Goal: Task Accomplishment & Management: Use online tool/utility

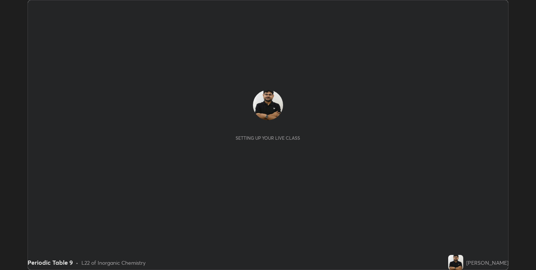
scroll to position [270, 536]
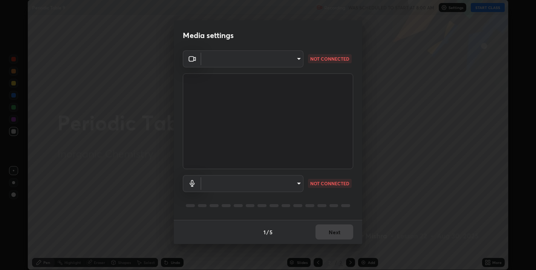
click at [236, 181] on body "Erase all Periodic Table 9 Recording WAS SCHEDULED TO START AT 8:00 AM Settings…" at bounding box center [268, 135] width 536 height 270
type input "67417adfccfa8b42c30ef4407fe4a6c493a28e79373338af571501226f50bce5"
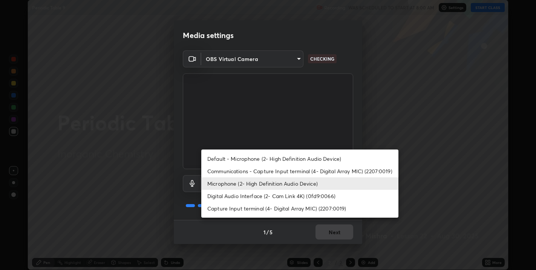
click at [217, 172] on li "Communications - Capture Input terminal (4- Digital Array MIC) (2207:0019)" at bounding box center [299, 171] width 197 height 12
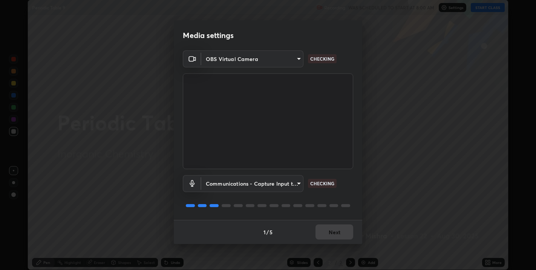
click at [223, 186] on body "Erase all Periodic Table 9 Recording WAS SCHEDULED TO START AT 8:00 AM Settings…" at bounding box center [268, 135] width 536 height 270
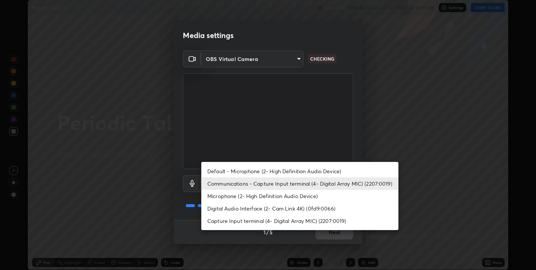
click at [225, 196] on li "Microphone (2- High Definition Audio Device)" at bounding box center [299, 196] width 197 height 12
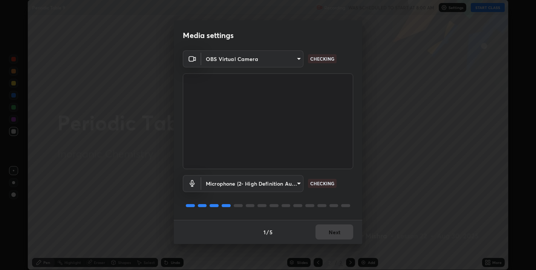
type input "5ae5eb58a095c8d6c1905c16a689890706953ee02c64a57ea54ece677bd0501b"
click at [332, 228] on button "Next" at bounding box center [335, 232] width 38 height 15
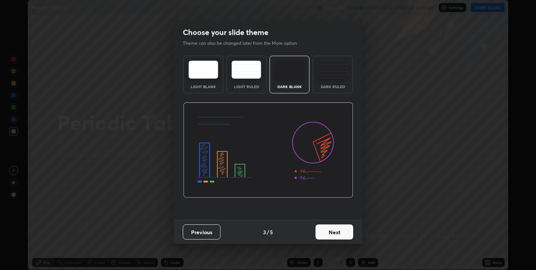
click at [333, 231] on button "Next" at bounding box center [335, 232] width 38 height 15
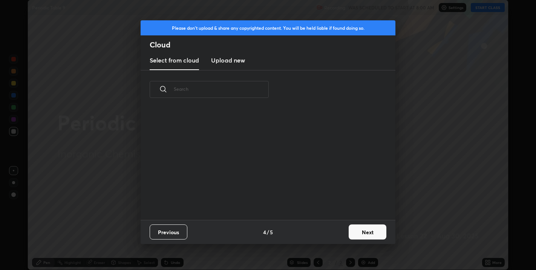
click at [359, 229] on button "Next" at bounding box center [368, 232] width 38 height 15
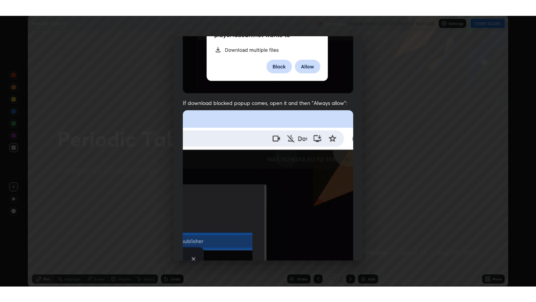
scroll to position [153, 0]
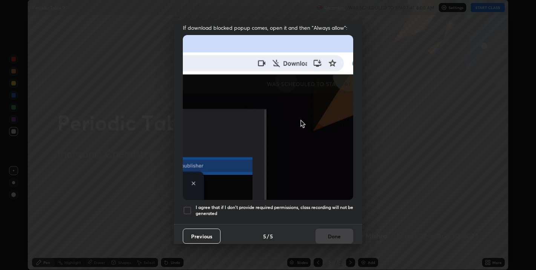
click at [314, 205] on h5 "I agree that if I don't provide required permissions, class recording will not …" at bounding box center [275, 211] width 158 height 12
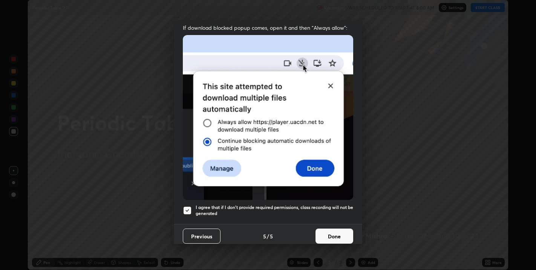
click at [326, 233] on button "Done" at bounding box center [335, 236] width 38 height 15
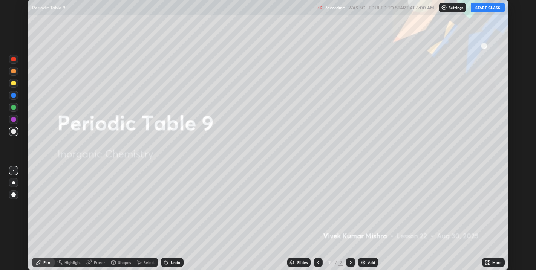
click at [481, 7] on button "START CLASS" at bounding box center [488, 7] width 34 height 9
click at [489, 264] on icon at bounding box center [489, 264] width 2 height 2
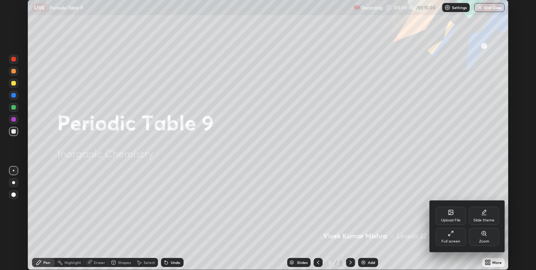
click at [483, 218] on div "Slide theme" at bounding box center [484, 216] width 30 height 18
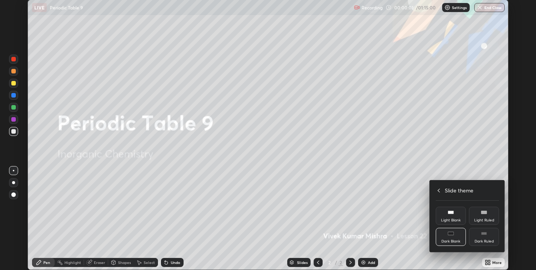
click at [489, 241] on div "Dark Ruled" at bounding box center [484, 242] width 19 height 4
click at [438, 190] on icon at bounding box center [439, 191] width 6 height 6
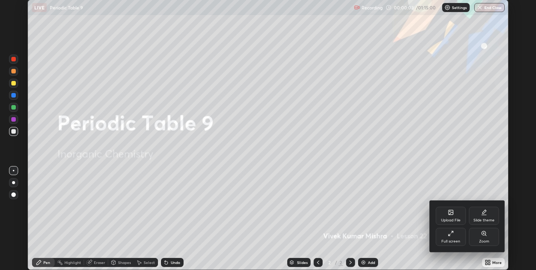
click at [446, 241] on div "Full screen" at bounding box center [450, 242] width 19 height 4
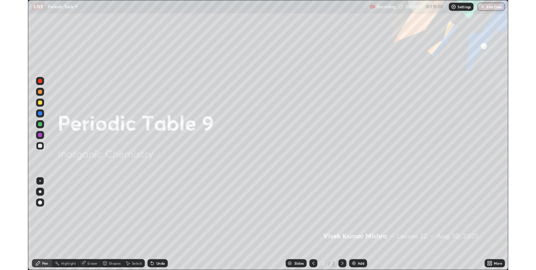
scroll to position [302, 536]
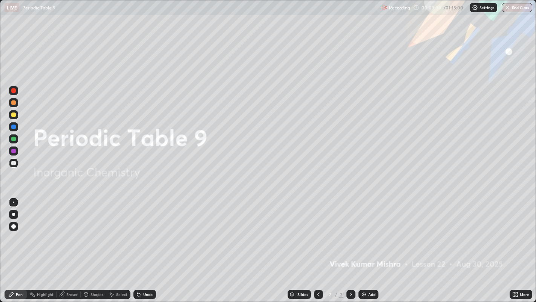
click at [497, 270] on div "Slides 2 / 2 Add" at bounding box center [333, 294] width 354 height 15
click at [369, 270] on div "Add" at bounding box center [371, 294] width 7 height 4
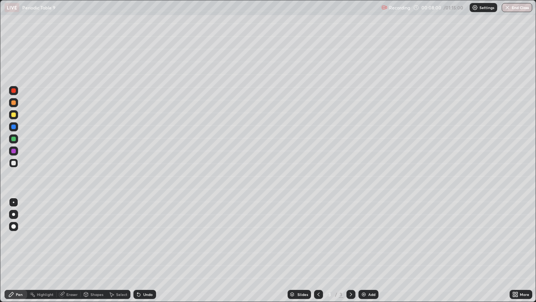
click at [14, 89] on div at bounding box center [13, 90] width 5 height 5
click at [13, 104] on div at bounding box center [13, 102] width 5 height 5
click at [365, 270] on img at bounding box center [364, 294] width 6 height 6
click at [13, 164] on div at bounding box center [13, 163] width 5 height 5
click at [14, 164] on div at bounding box center [13, 163] width 5 height 5
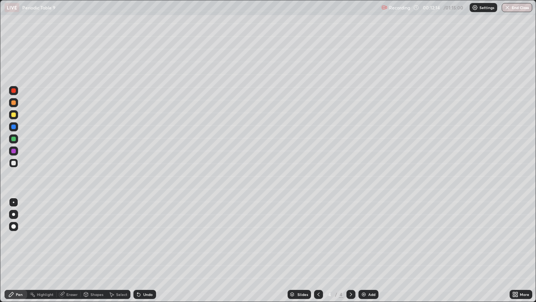
click at [147, 270] on div "Undo" at bounding box center [147, 294] width 9 height 4
click at [148, 270] on div "Undo" at bounding box center [144, 294] width 23 height 9
click at [149, 270] on div "Undo" at bounding box center [144, 294] width 23 height 9
click at [371, 270] on div "Add" at bounding box center [371, 294] width 7 height 4
click at [14, 90] on div at bounding box center [13, 90] width 5 height 5
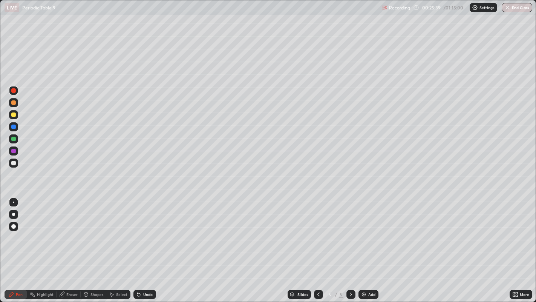
click at [147, 270] on div "Undo" at bounding box center [144, 294] width 23 height 9
click at [361, 270] on img at bounding box center [364, 294] width 6 height 6
click at [14, 104] on div at bounding box center [13, 102] width 5 height 5
click at [15, 138] on div at bounding box center [13, 138] width 5 height 5
click at [14, 149] on div at bounding box center [13, 151] width 5 height 5
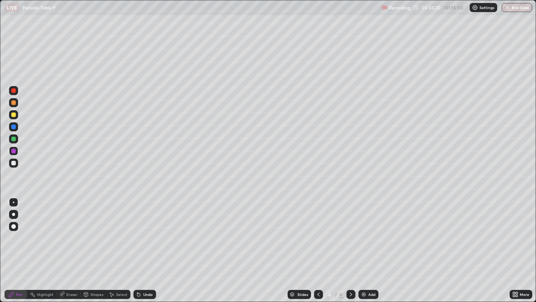
click at [11, 163] on div at bounding box center [13, 162] width 9 height 9
click at [14, 90] on div at bounding box center [13, 90] width 5 height 5
click at [12, 162] on div at bounding box center [13, 163] width 5 height 5
click at [150, 270] on div "Undo" at bounding box center [147, 294] width 9 height 4
click at [363, 270] on img at bounding box center [364, 294] width 6 height 6
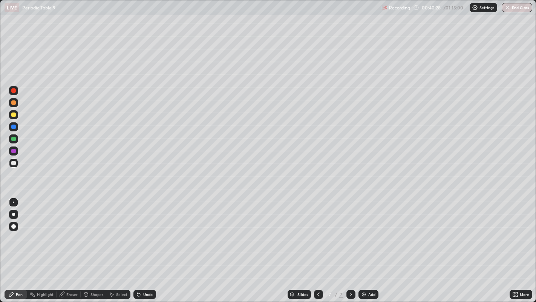
click at [13, 92] on div at bounding box center [13, 90] width 5 height 5
click at [69, 270] on div "Eraser" at bounding box center [71, 294] width 11 height 4
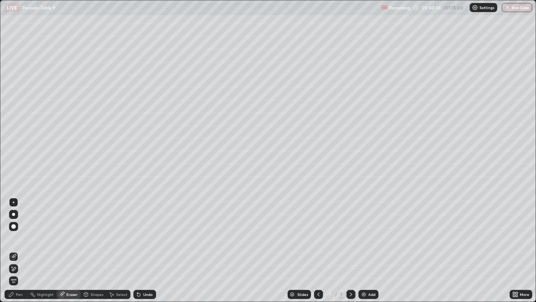
click at [17, 270] on div "Pen" at bounding box center [16, 294] width 23 height 9
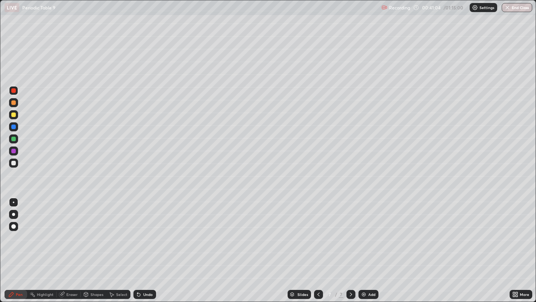
click at [15, 138] on div at bounding box center [13, 138] width 5 height 5
click at [11, 151] on div at bounding box center [13, 151] width 5 height 5
click at [120, 270] on div "Select" at bounding box center [121, 294] width 11 height 4
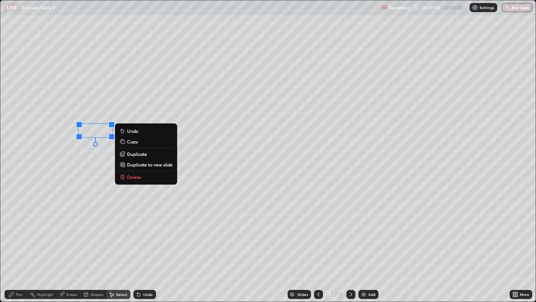
click at [132, 211] on div "0 ° Undo Copy Duplicate Duplicate to new slide Delete" at bounding box center [268, 150] width 536 height 301
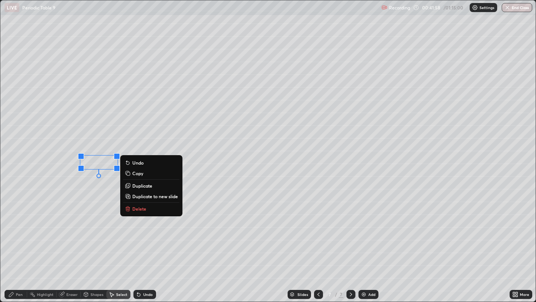
click at [21, 270] on div "Pen" at bounding box center [19, 294] width 7 height 4
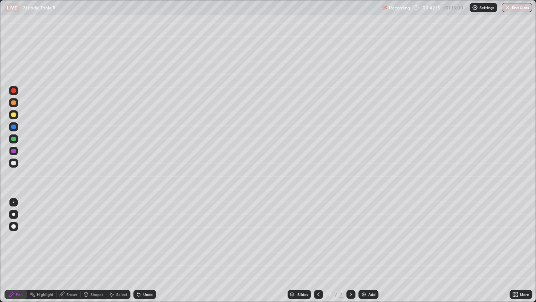
click at [70, 270] on div "Eraser" at bounding box center [71, 294] width 11 height 4
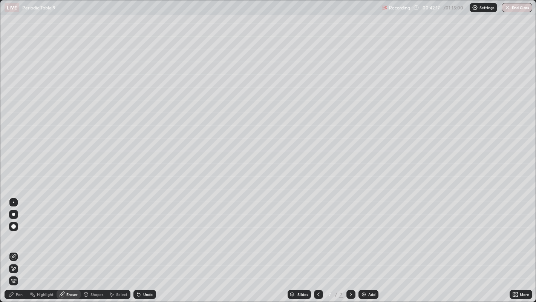
click at [17, 270] on div "Pen" at bounding box center [19, 294] width 7 height 4
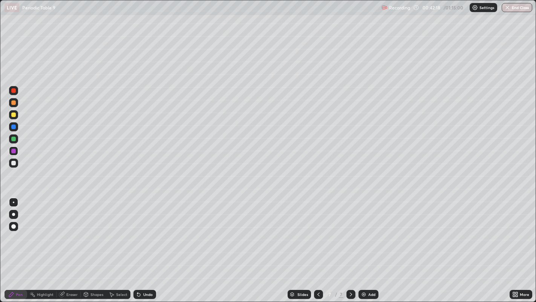
click at [12, 138] on div at bounding box center [13, 138] width 5 height 5
click at [13, 163] on div at bounding box center [13, 163] width 5 height 5
click at [9, 151] on div at bounding box center [13, 150] width 9 height 9
click at [144, 270] on div "Undo" at bounding box center [147, 294] width 9 height 4
click at [68, 270] on div "Eraser" at bounding box center [71, 294] width 11 height 4
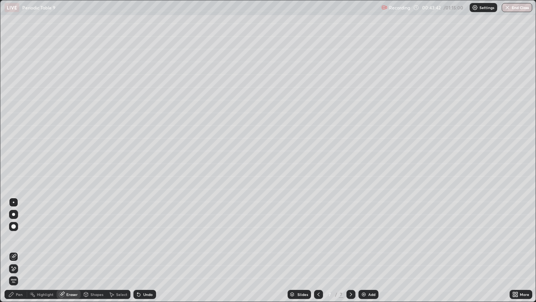
click at [15, 270] on div "Pen" at bounding box center [16, 294] width 23 height 9
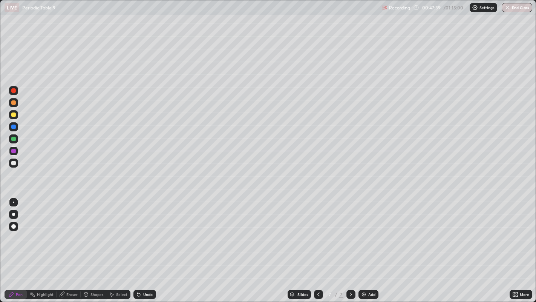
click at [373, 270] on div "Add" at bounding box center [371, 294] width 7 height 4
click at [12, 164] on div at bounding box center [13, 163] width 5 height 5
click at [12, 163] on div at bounding box center [13, 163] width 5 height 5
click at [13, 163] on div at bounding box center [13, 163] width 5 height 5
click at [13, 140] on div at bounding box center [13, 138] width 5 height 5
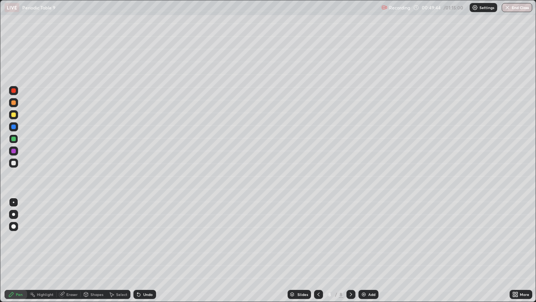
click at [15, 115] on div at bounding box center [13, 114] width 5 height 5
click at [11, 138] on div at bounding box center [13, 138] width 5 height 5
click at [12, 89] on div at bounding box center [13, 90] width 5 height 5
click at [369, 270] on div "Add" at bounding box center [371, 294] width 7 height 4
click at [317, 270] on icon at bounding box center [319, 294] width 6 height 6
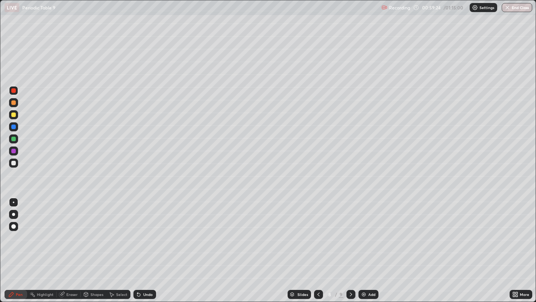
click at [351, 270] on icon at bounding box center [351, 294] width 2 height 4
click at [317, 270] on icon at bounding box center [319, 294] width 6 height 6
click at [349, 270] on div at bounding box center [350, 294] width 9 height 9
click at [15, 162] on div at bounding box center [13, 163] width 5 height 5
click at [317, 270] on icon at bounding box center [319, 294] width 6 height 6
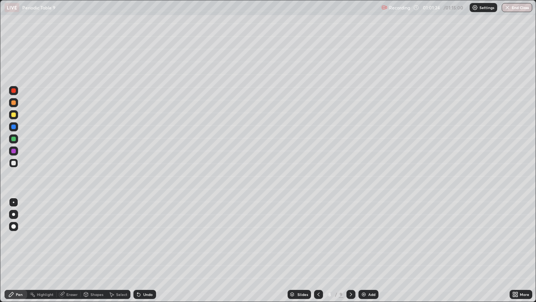
click at [350, 270] on icon at bounding box center [351, 294] width 6 height 6
click at [146, 270] on div "Undo" at bounding box center [147, 294] width 9 height 4
click at [317, 270] on icon at bounding box center [319, 294] width 6 height 6
click at [13, 150] on div at bounding box center [13, 151] width 5 height 5
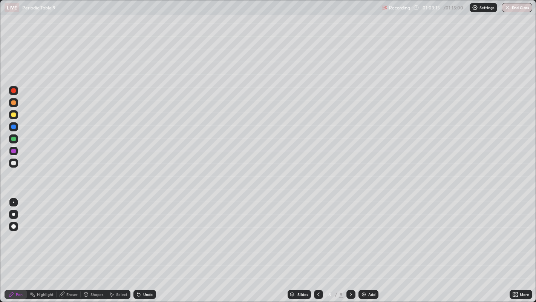
click at [350, 270] on icon at bounding box center [351, 294] width 6 height 6
click at [95, 270] on div "Shapes" at bounding box center [96, 294] width 13 height 4
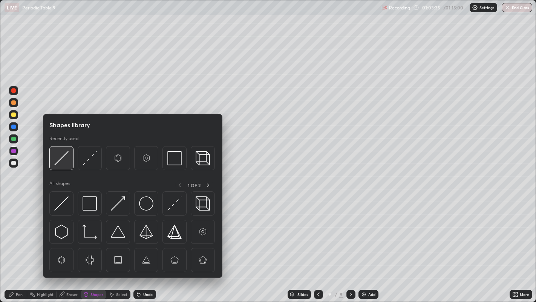
click at [62, 158] on img at bounding box center [61, 158] width 14 height 14
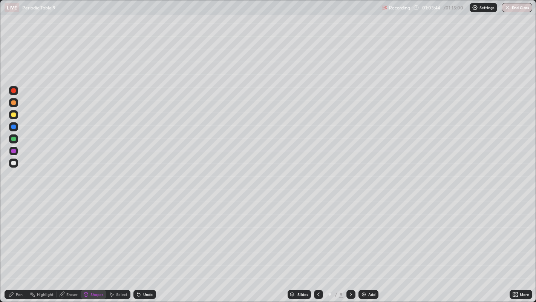
click at [15, 270] on div "Pen" at bounding box center [16, 294] width 23 height 9
click at [14, 162] on div at bounding box center [13, 163] width 5 height 5
click at [123, 270] on div "Select" at bounding box center [121, 294] width 11 height 4
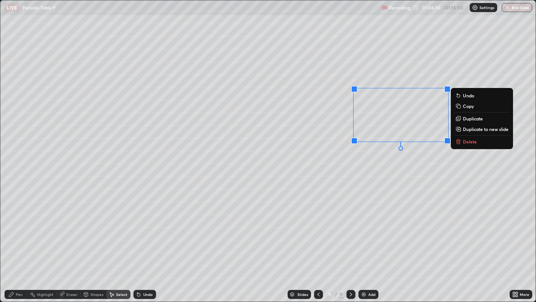
click at [358, 264] on div "0 ° Undo Copy Duplicate Duplicate to new slide Delete" at bounding box center [268, 150] width 536 height 301
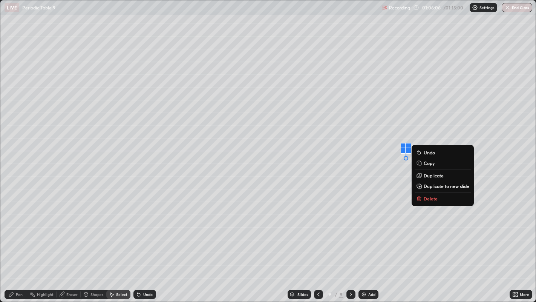
click at [423, 196] on button "Delete" at bounding box center [443, 198] width 56 height 9
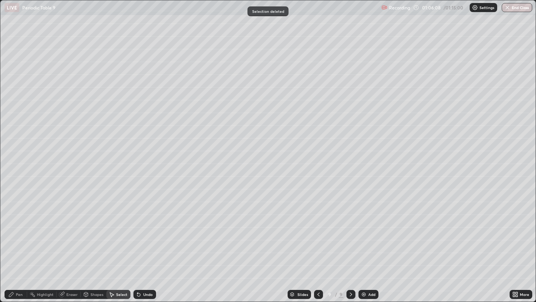
click at [19, 270] on div "Pen" at bounding box center [19, 294] width 7 height 4
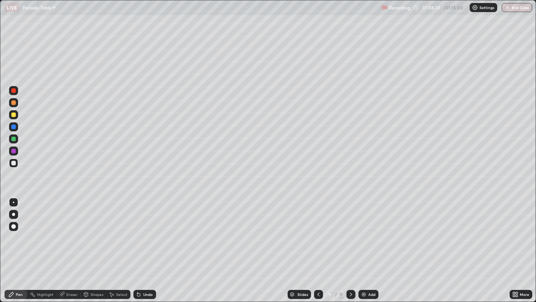
click at [14, 138] on div at bounding box center [13, 138] width 5 height 5
click at [319, 270] on div at bounding box center [318, 294] width 9 height 9
click at [349, 270] on icon at bounding box center [351, 294] width 6 height 6
click at [13, 90] on div at bounding box center [13, 90] width 5 height 5
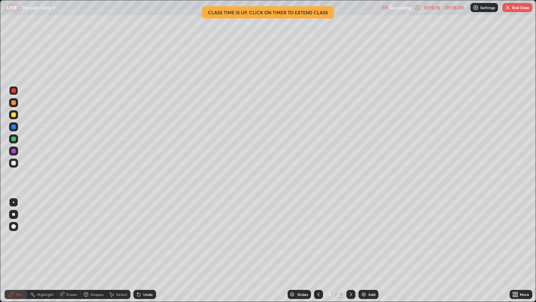
click at [519, 5] on button "End Class" at bounding box center [518, 7] width 30 height 9
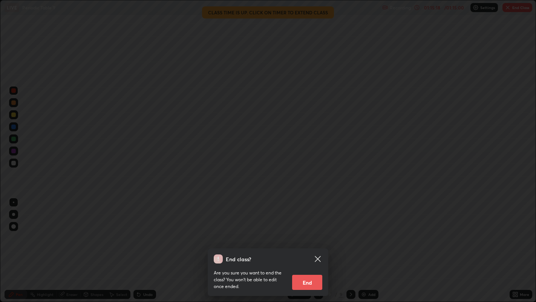
click at [303, 270] on button "End" at bounding box center [307, 281] width 30 height 15
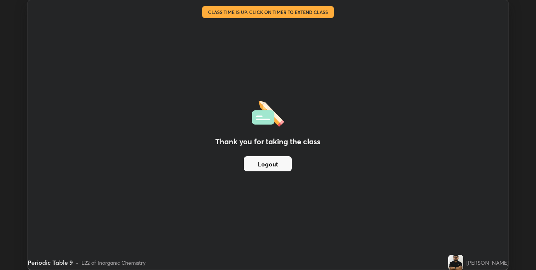
scroll to position [37430, 37165]
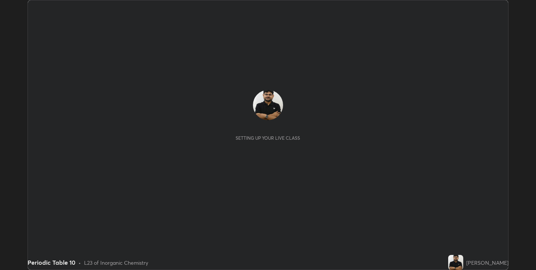
scroll to position [270, 536]
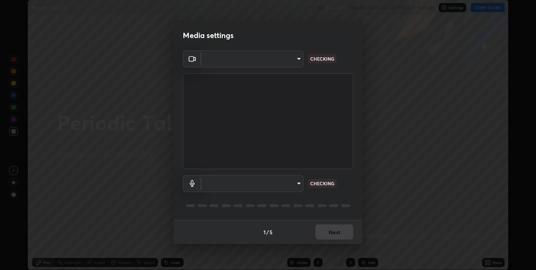
click at [281, 181] on body "Erase all Periodic Table 10 Recording WAS SCHEDULED TO START AT 9:25 AM Setting…" at bounding box center [268, 135] width 536 height 270
type input "67417adfccfa8b42c30ef4407fe4a6c493a28e79373338af571501226f50bce5"
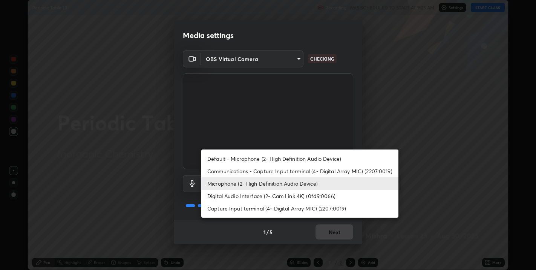
click at [240, 207] on li "Capture Input terminal (4- Digital Array MIC) (2207:0019)" at bounding box center [299, 208] width 197 height 12
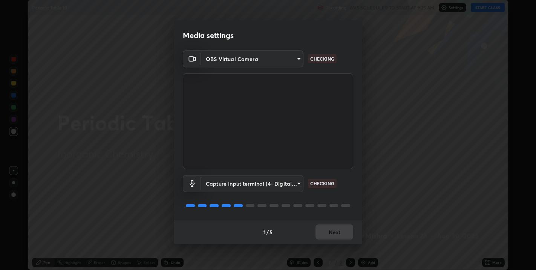
click at [248, 188] on body "Erase all Periodic Table 10 Recording WAS SCHEDULED TO START AT 9:25 AM Setting…" at bounding box center [268, 135] width 536 height 270
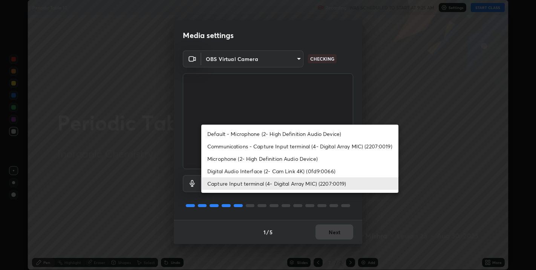
click at [235, 161] on li "Microphone (2- High Definition Audio Device)" at bounding box center [299, 159] width 197 height 12
type input "5ae5eb58a095c8d6c1905c16a689890706953ee02c64a57ea54ece677bd0501b"
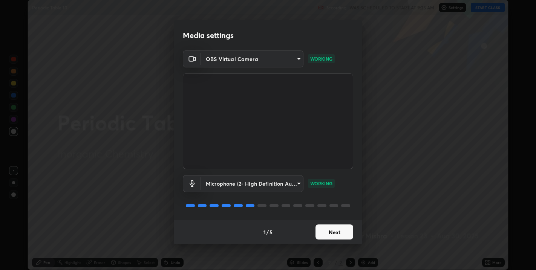
click at [336, 228] on button "Next" at bounding box center [335, 232] width 38 height 15
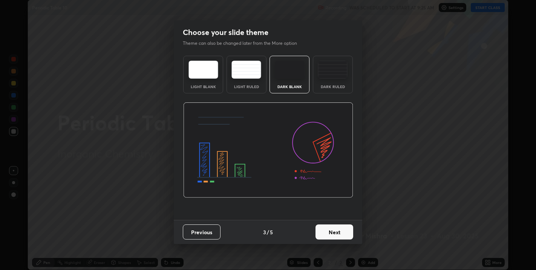
click at [340, 230] on button "Next" at bounding box center [335, 232] width 38 height 15
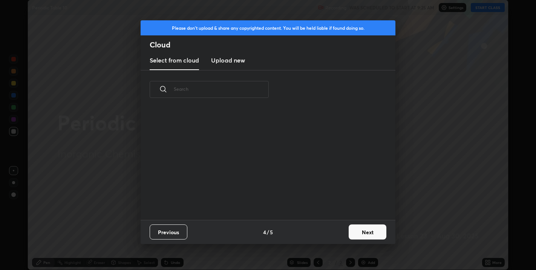
click at [376, 231] on button "Next" at bounding box center [368, 232] width 38 height 15
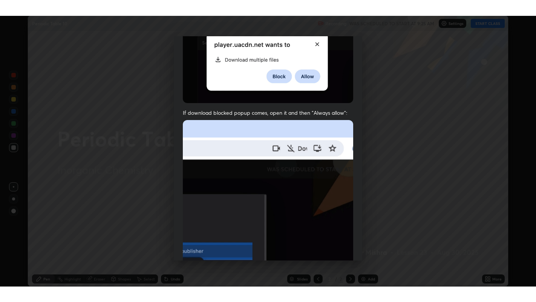
scroll to position [153, 0]
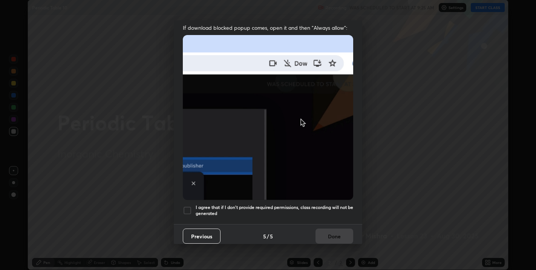
click at [317, 205] on h5 "I agree that if I don't provide required permissions, class recording will not …" at bounding box center [275, 211] width 158 height 12
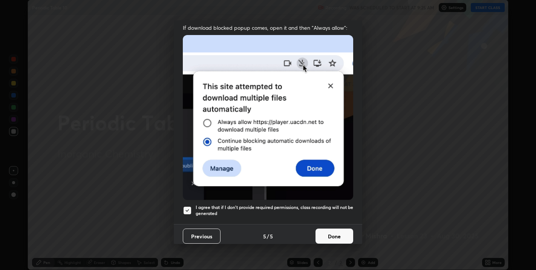
click at [331, 230] on button "Done" at bounding box center [335, 236] width 38 height 15
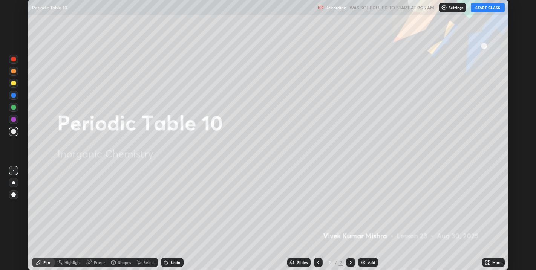
click at [480, 6] on button "START CLASS" at bounding box center [488, 7] width 34 height 9
click at [493, 263] on div "More" at bounding box center [496, 263] width 9 height 4
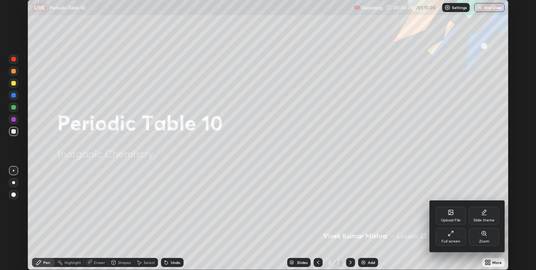
click at [449, 235] on icon at bounding box center [450, 235] width 2 height 2
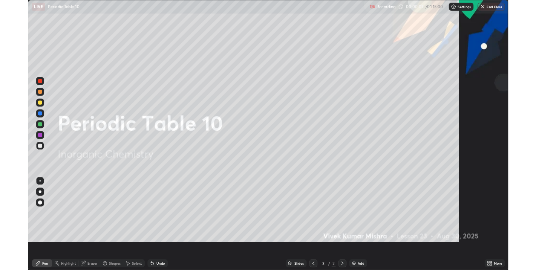
scroll to position [302, 536]
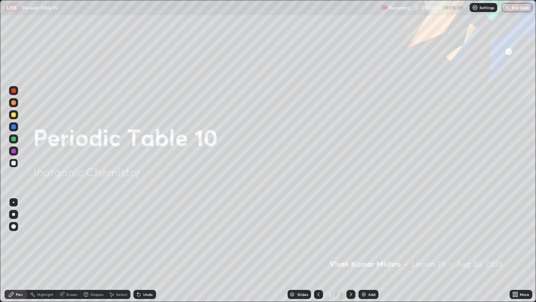
click at [517, 270] on icon at bounding box center [517, 293] width 2 height 2
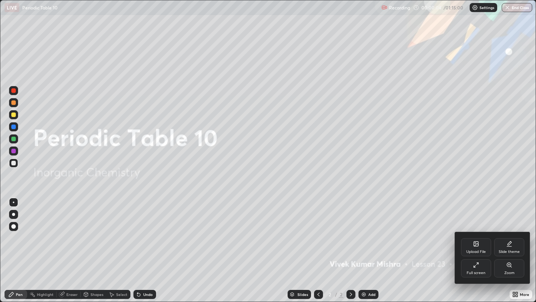
click at [509, 244] on icon at bounding box center [510, 243] width 4 height 4
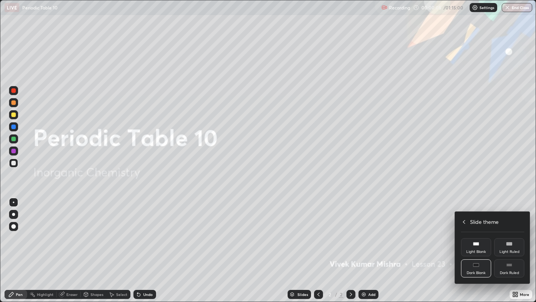
click at [512, 262] on div "Dark Ruled" at bounding box center [509, 268] width 30 height 18
click at [464, 221] on icon at bounding box center [464, 222] width 6 height 6
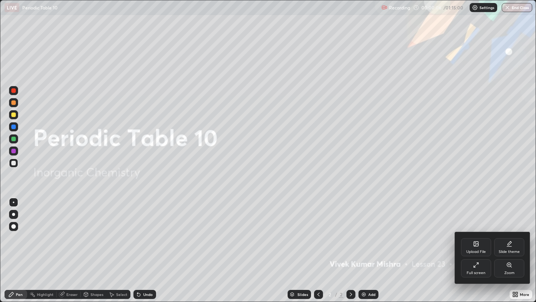
click at [413, 246] on div at bounding box center [268, 151] width 536 height 302
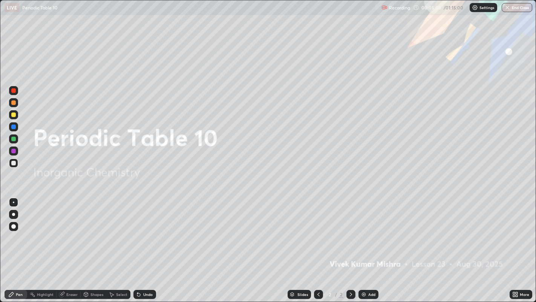
click at [370, 270] on div "Add" at bounding box center [371, 294] width 7 height 4
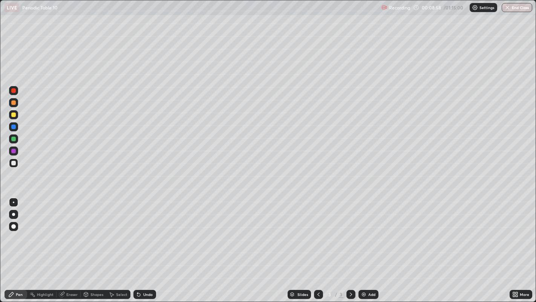
click at [18, 138] on div at bounding box center [13, 138] width 9 height 9
click at [369, 270] on div "Add" at bounding box center [369, 294] width 20 height 9
click at [12, 92] on div at bounding box center [13, 90] width 9 height 9
click at [318, 270] on icon at bounding box center [319, 294] width 6 height 6
click at [349, 270] on icon at bounding box center [351, 294] width 6 height 6
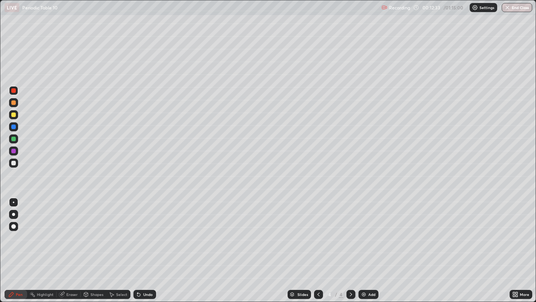
click at [14, 115] on div at bounding box center [13, 114] width 5 height 5
click at [13, 152] on div at bounding box center [13, 151] width 5 height 5
click at [14, 163] on div at bounding box center [13, 163] width 5 height 5
click at [15, 113] on div at bounding box center [13, 114] width 5 height 5
click at [115, 270] on div "Select" at bounding box center [118, 294] width 24 height 9
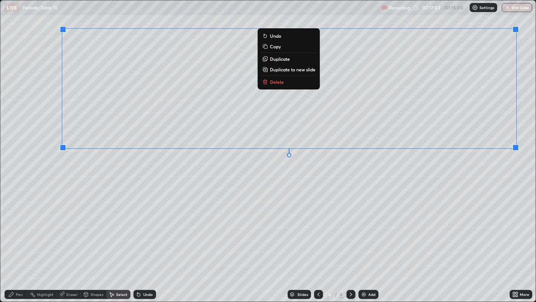
click at [502, 199] on div "0 ° Undo Copy Duplicate Duplicate to new slide Delete" at bounding box center [268, 150] width 536 height 301
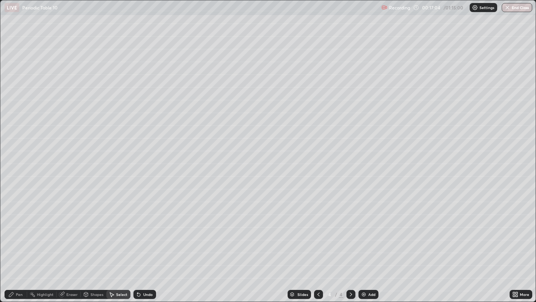
click at [15, 270] on div "Pen" at bounding box center [16, 294] width 23 height 9
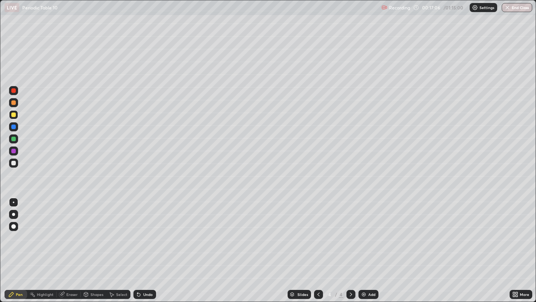
click at [12, 89] on div at bounding box center [13, 90] width 5 height 5
click at [12, 164] on div at bounding box center [13, 163] width 5 height 5
click at [14, 139] on div at bounding box center [13, 138] width 5 height 5
click at [371, 270] on div "Add" at bounding box center [371, 294] width 7 height 4
click at [12, 115] on div at bounding box center [13, 114] width 5 height 5
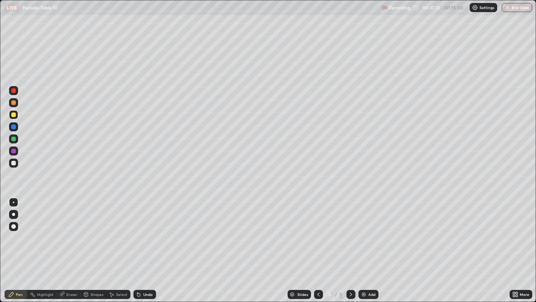
click at [317, 270] on icon at bounding box center [318, 294] width 2 height 4
click at [350, 270] on icon at bounding box center [351, 294] width 6 height 6
click at [350, 270] on div at bounding box center [350, 294] width 9 height 9
click at [367, 270] on div "Add" at bounding box center [369, 294] width 20 height 9
click at [13, 138] on div at bounding box center [13, 138] width 5 height 5
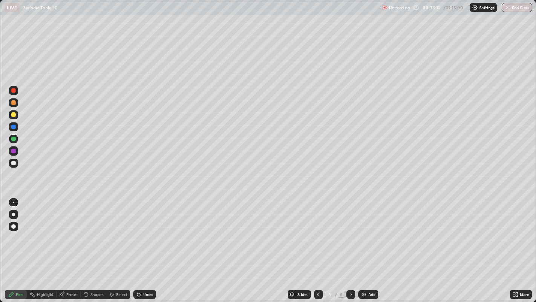
click at [141, 270] on icon at bounding box center [139, 294] width 6 height 6
click at [116, 270] on div "Select" at bounding box center [121, 294] width 11 height 4
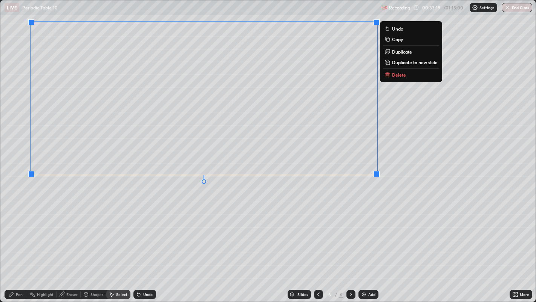
click at [308, 220] on div "0 ° Undo Copy Duplicate Duplicate to new slide Delete" at bounding box center [268, 150] width 536 height 301
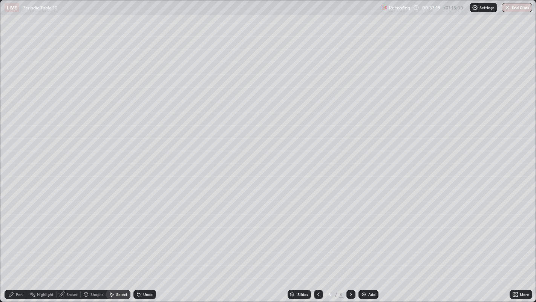
click at [14, 270] on icon at bounding box center [11, 294] width 6 height 6
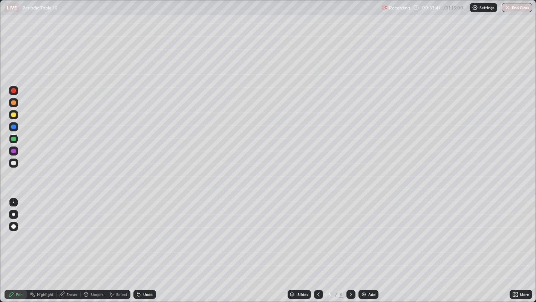
click at [68, 270] on div "Eraser" at bounding box center [71, 294] width 11 height 4
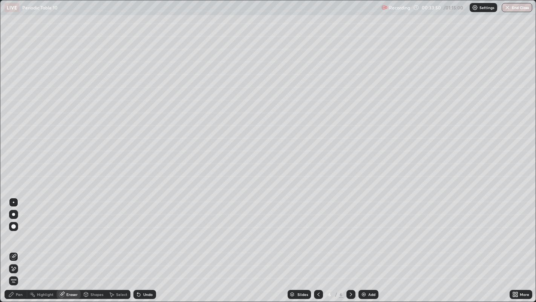
click at [18, 270] on div "Pen" at bounding box center [19, 294] width 7 height 4
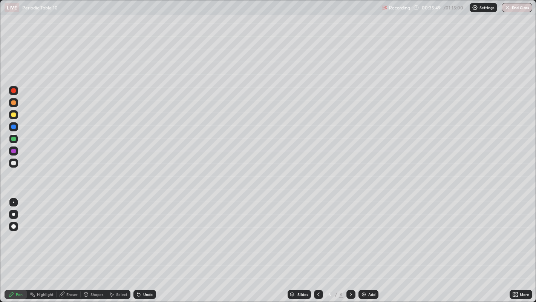
click at [9, 92] on div at bounding box center [13, 90] width 9 height 9
click at [12, 115] on div at bounding box center [13, 114] width 5 height 5
click at [317, 270] on icon at bounding box center [318, 294] width 2 height 4
click at [350, 270] on icon at bounding box center [351, 294] width 6 height 6
click at [143, 270] on div "Undo" at bounding box center [147, 294] width 9 height 4
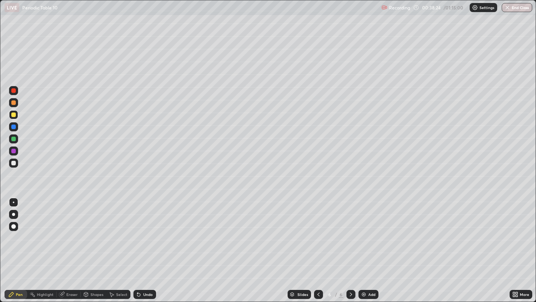
click at [146, 270] on div "Undo" at bounding box center [147, 294] width 9 height 4
click at [147, 270] on div "Undo" at bounding box center [147, 294] width 9 height 4
click at [149, 270] on div "Undo" at bounding box center [147, 294] width 9 height 4
click at [14, 152] on div at bounding box center [13, 151] width 5 height 5
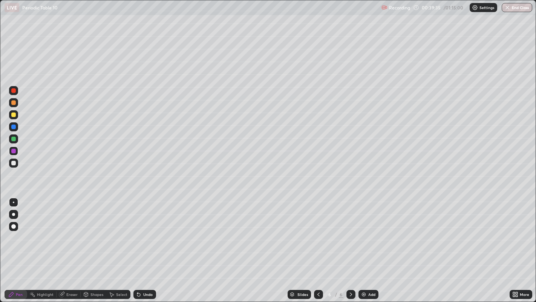
click at [69, 270] on div "Eraser" at bounding box center [71, 294] width 11 height 4
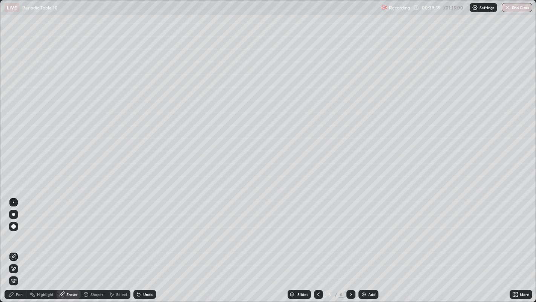
click at [18, 270] on div "Pen" at bounding box center [19, 294] width 7 height 4
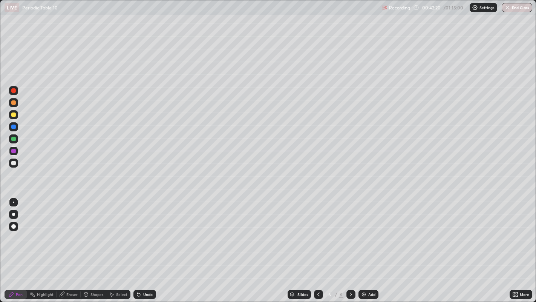
click at [318, 270] on icon at bounding box center [319, 294] width 6 height 6
click at [350, 270] on icon at bounding box center [351, 294] width 6 height 6
click at [368, 270] on div "Add" at bounding box center [369, 294] width 20 height 9
click at [12, 90] on div at bounding box center [13, 90] width 5 height 5
click at [15, 164] on div at bounding box center [13, 163] width 5 height 5
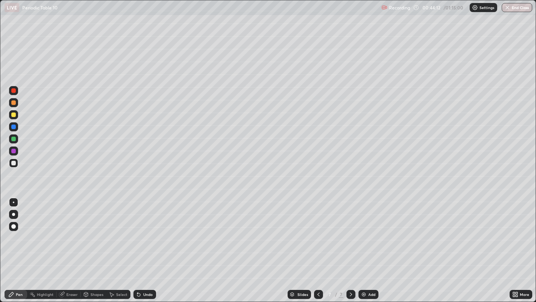
click at [116, 270] on div "Select" at bounding box center [118, 294] width 24 height 9
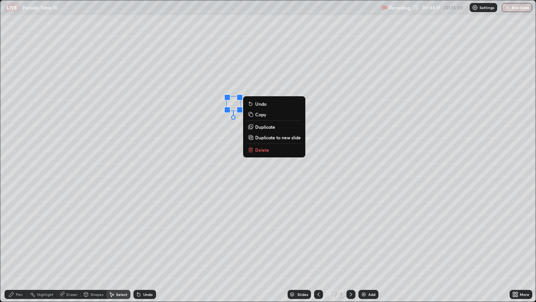
click at [179, 270] on div "0 ° Undo Copy Duplicate Duplicate to new slide Delete" at bounding box center [268, 150] width 536 height 301
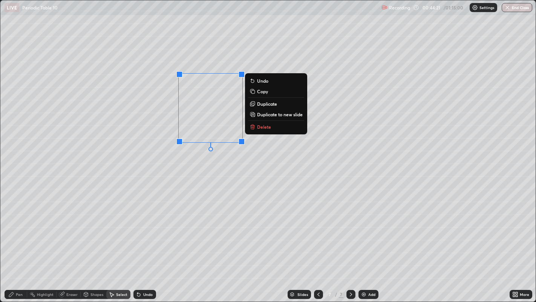
click at [18, 270] on div "Pen" at bounding box center [19, 294] width 7 height 4
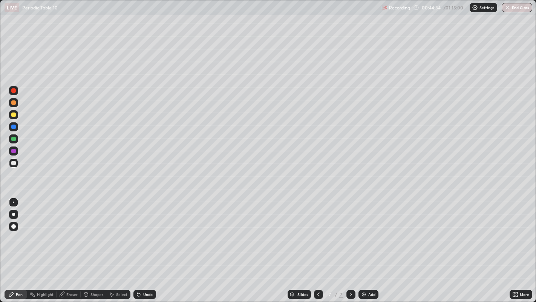
click at [13, 150] on div at bounding box center [13, 151] width 5 height 5
click at [13, 162] on div at bounding box center [13, 163] width 5 height 5
click at [148, 270] on div "Undo" at bounding box center [144, 294] width 23 height 9
click at [12, 138] on div at bounding box center [13, 138] width 5 height 5
click at [370, 270] on div "Add" at bounding box center [371, 294] width 7 height 4
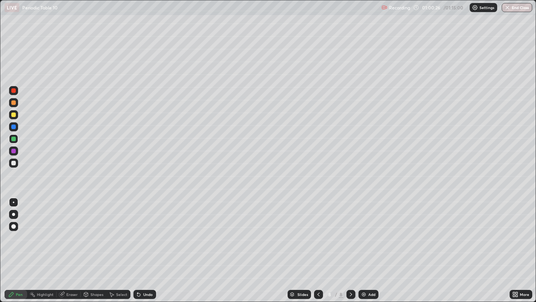
click at [147, 270] on div "Undo" at bounding box center [144, 294] width 23 height 9
click at [147, 270] on div "Undo" at bounding box center [147, 294] width 9 height 4
click at [145, 270] on div "Undo" at bounding box center [147, 294] width 9 height 4
click at [117, 270] on div "Select" at bounding box center [118, 294] width 24 height 9
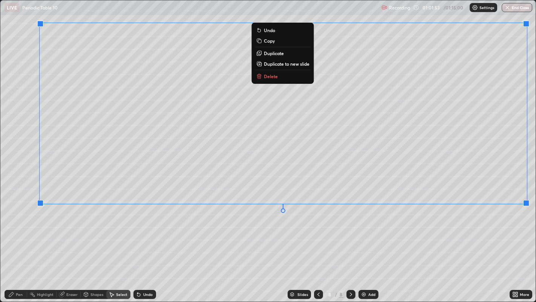
click at [466, 245] on div "0 ° Undo Copy Duplicate Duplicate to new slide Delete" at bounding box center [268, 150] width 536 height 301
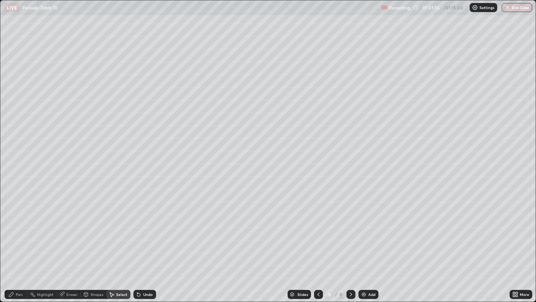
click at [14, 270] on div "Pen" at bounding box center [16, 294] width 23 height 9
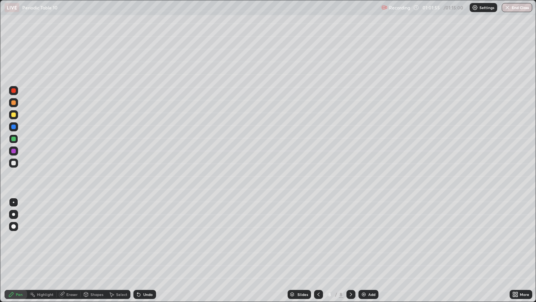
click at [13, 163] on div at bounding box center [13, 163] width 5 height 5
click at [14, 91] on div at bounding box center [13, 90] width 5 height 5
click at [13, 149] on div at bounding box center [13, 151] width 5 height 5
click at [317, 270] on icon at bounding box center [319, 294] width 6 height 6
click at [350, 270] on icon at bounding box center [351, 294] width 6 height 6
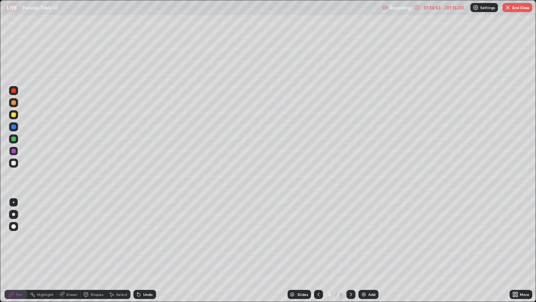
click at [524, 270] on div "More" at bounding box center [524, 294] width 9 height 4
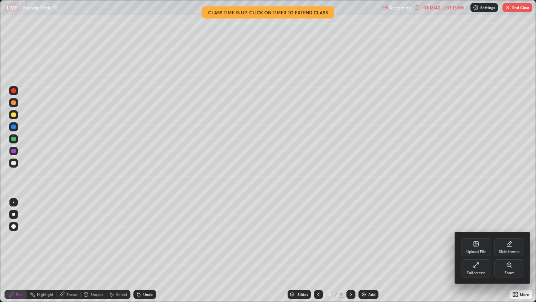
click at [519, 8] on div at bounding box center [268, 151] width 536 height 302
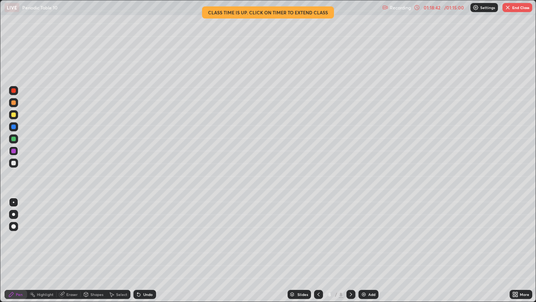
click at [514, 9] on button "End Class" at bounding box center [518, 7] width 30 height 9
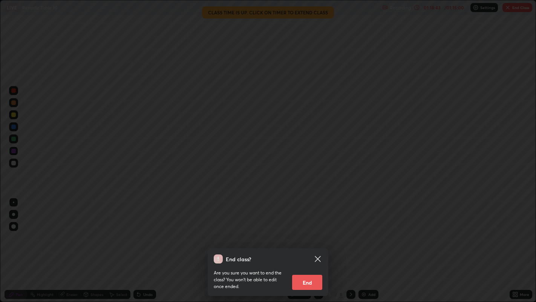
click at [307, 270] on button "End" at bounding box center [307, 281] width 30 height 15
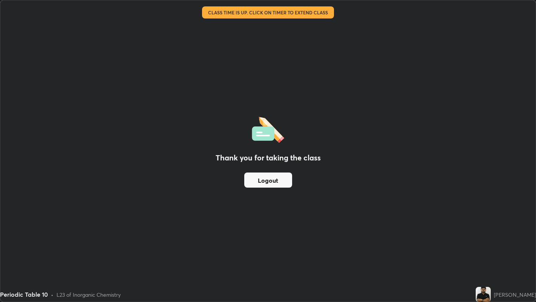
click at [333, 228] on div "Thank you for taking the class Logout" at bounding box center [267, 150] width 535 height 301
click at [371, 189] on div "Thank you for taking the class Logout" at bounding box center [267, 150] width 535 height 301
click at [357, 192] on div "Thank you for taking the class Logout" at bounding box center [267, 150] width 535 height 301
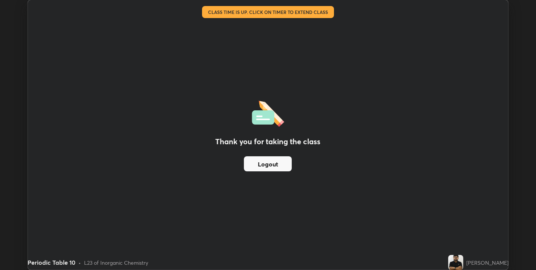
scroll to position [37430, 37165]
click at [267, 165] on button "Logout" at bounding box center [268, 163] width 48 height 15
